Goal: Information Seeking & Learning: Learn about a topic

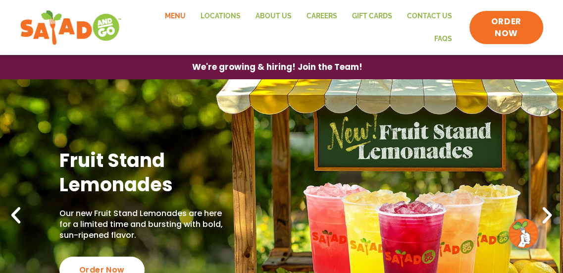
click at [180, 15] on link "Menu" at bounding box center [175, 16] width 36 height 23
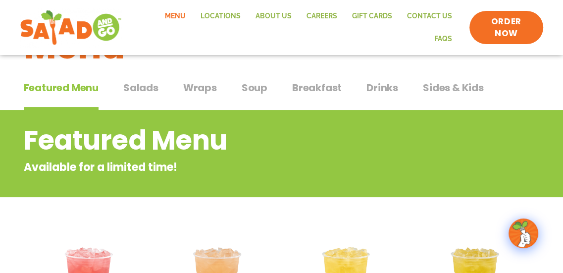
scroll to position [76, 0]
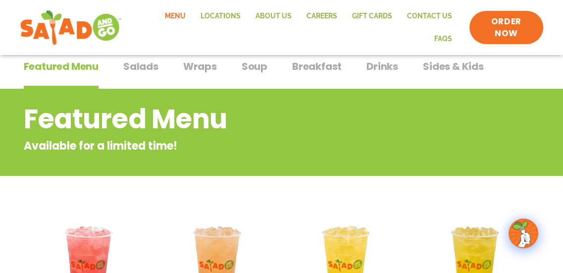
click at [474, 67] on span "Sides & Kids" at bounding box center [453, 66] width 61 height 15
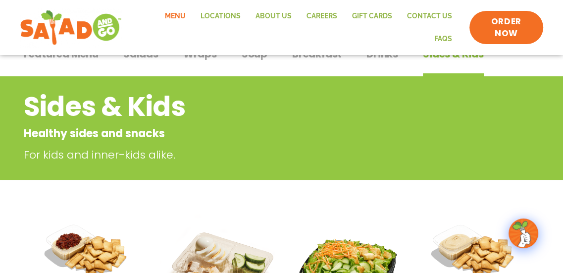
scroll to position [27, 0]
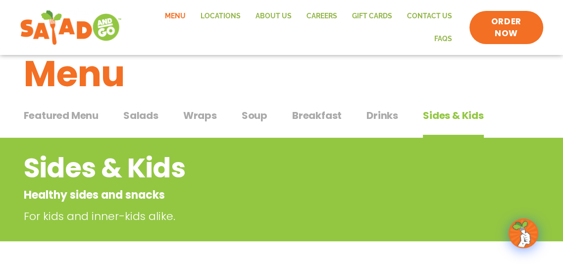
click at [375, 110] on span "Drinks" at bounding box center [382, 115] width 32 height 15
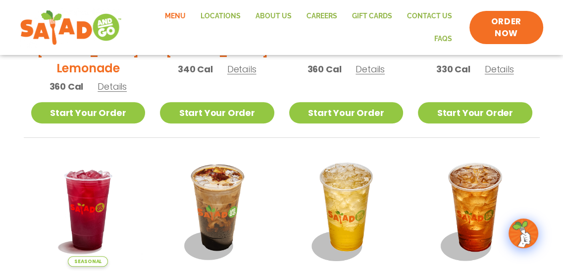
scroll to position [1, 0]
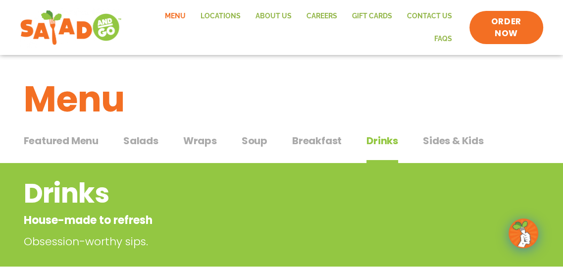
click at [251, 139] on span "Soup" at bounding box center [254, 140] width 26 height 15
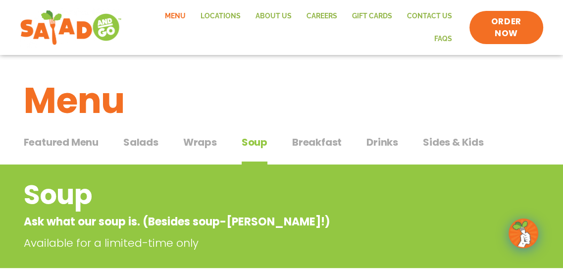
click at [210, 144] on span "Wraps" at bounding box center [200, 142] width 34 height 15
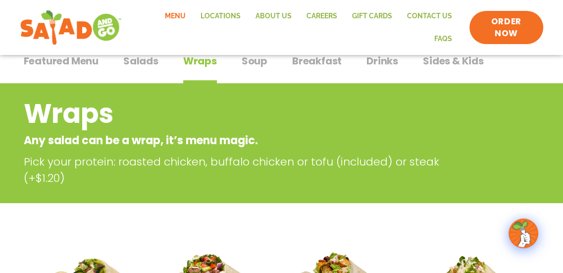
scroll to position [64, 0]
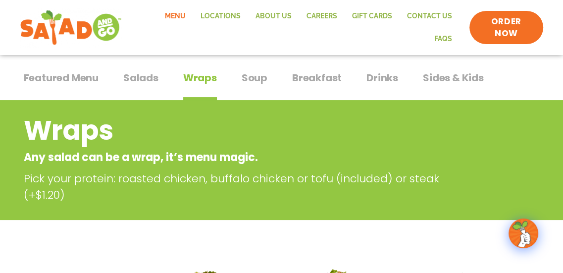
click at [137, 79] on span "Salads" at bounding box center [140, 77] width 35 height 15
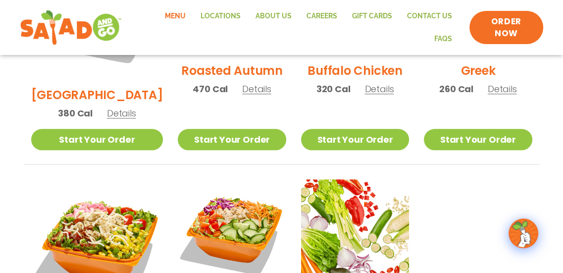
scroll to position [647, 0]
